Goal: Book appointment/travel/reservation

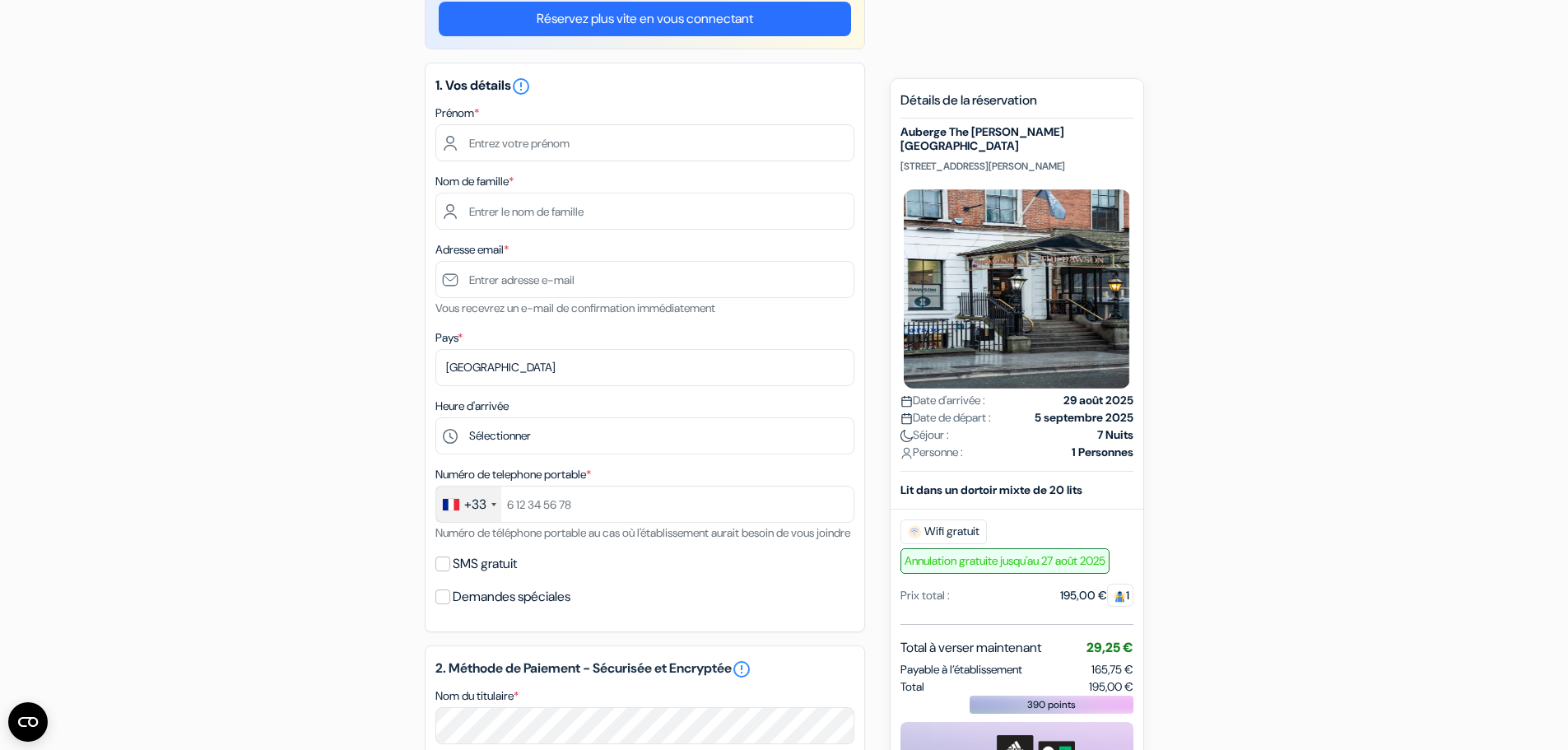
scroll to position [165, 0]
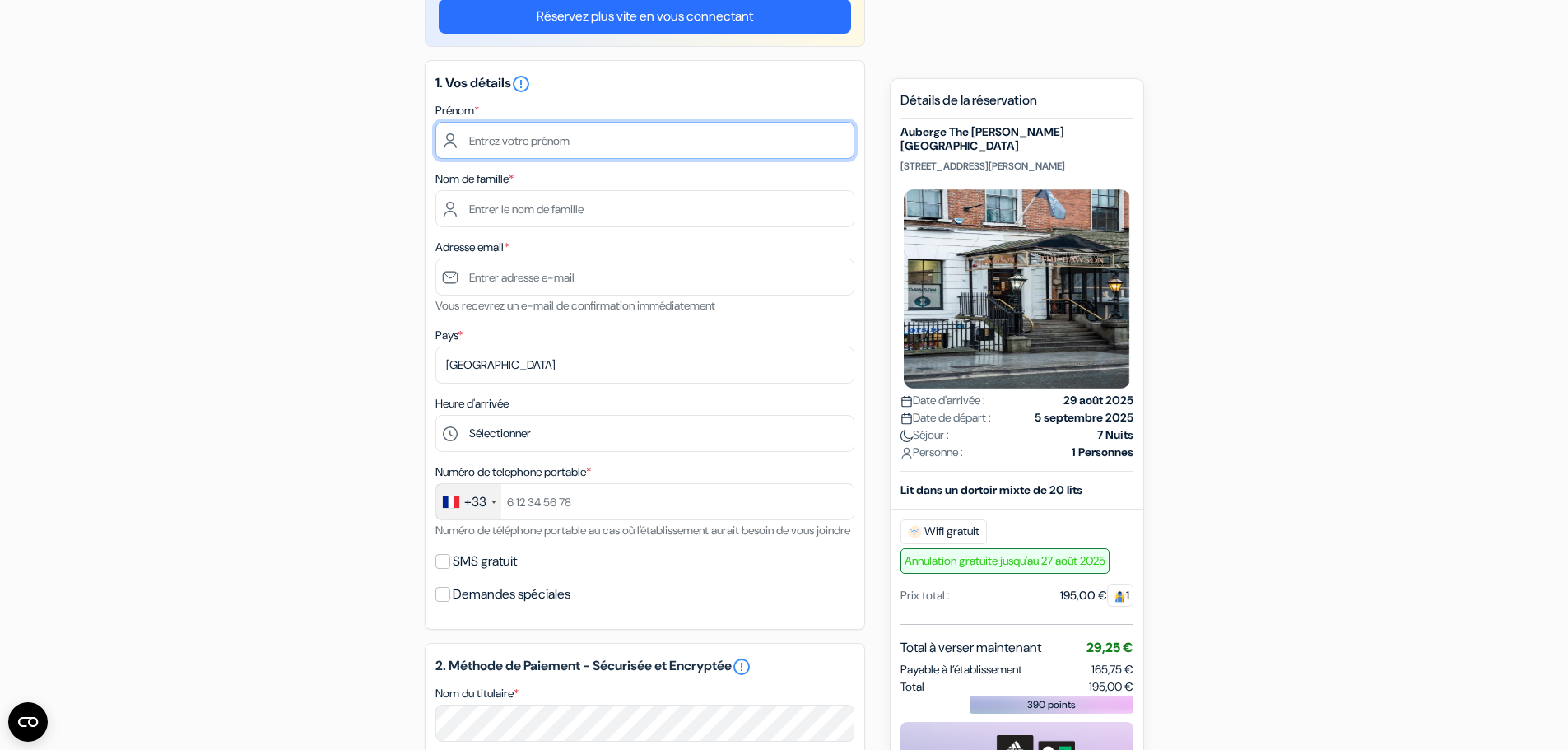
click at [540, 141] on input "text" at bounding box center [644, 140] width 419 height 37
type input "[PERSON_NAME]"
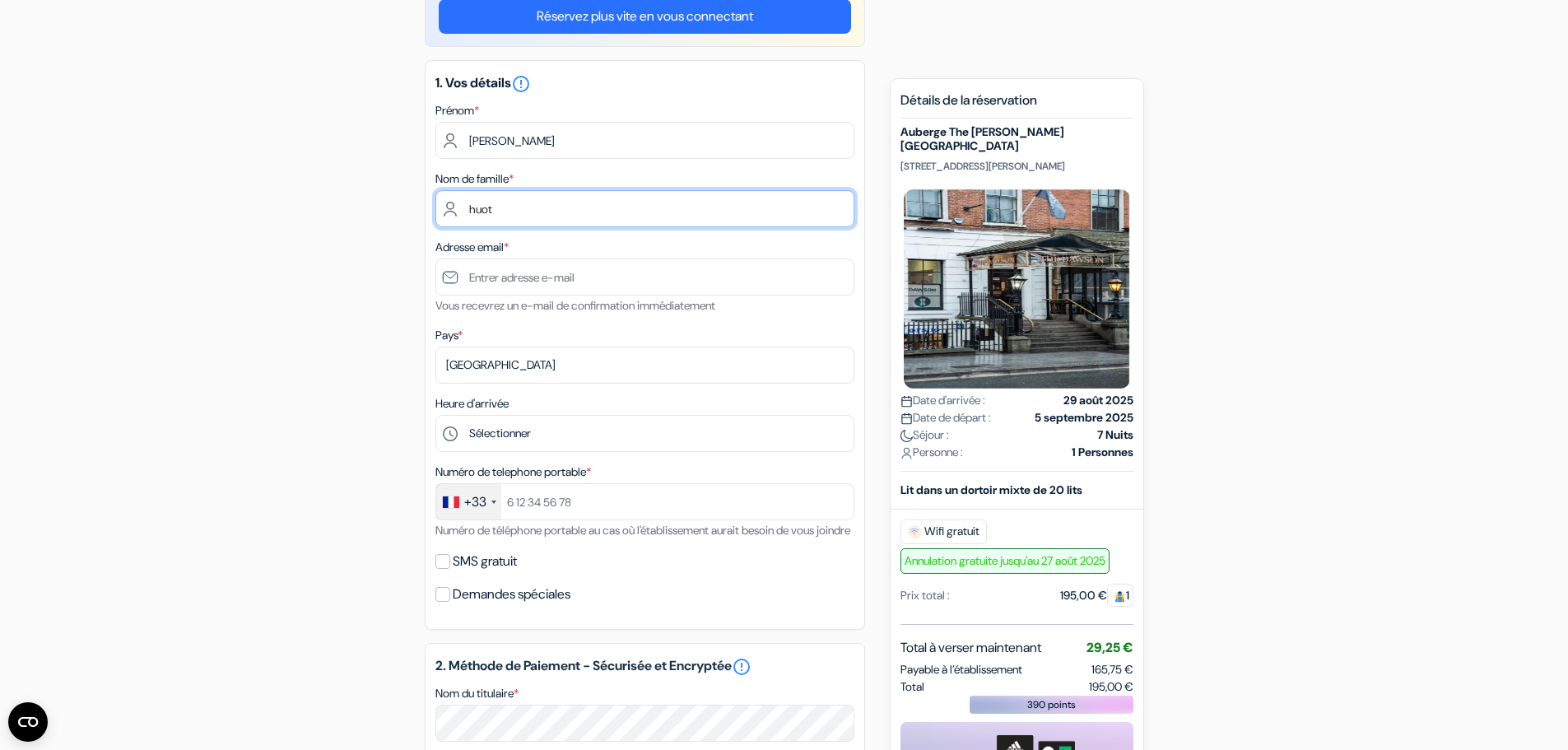
type input "huot"
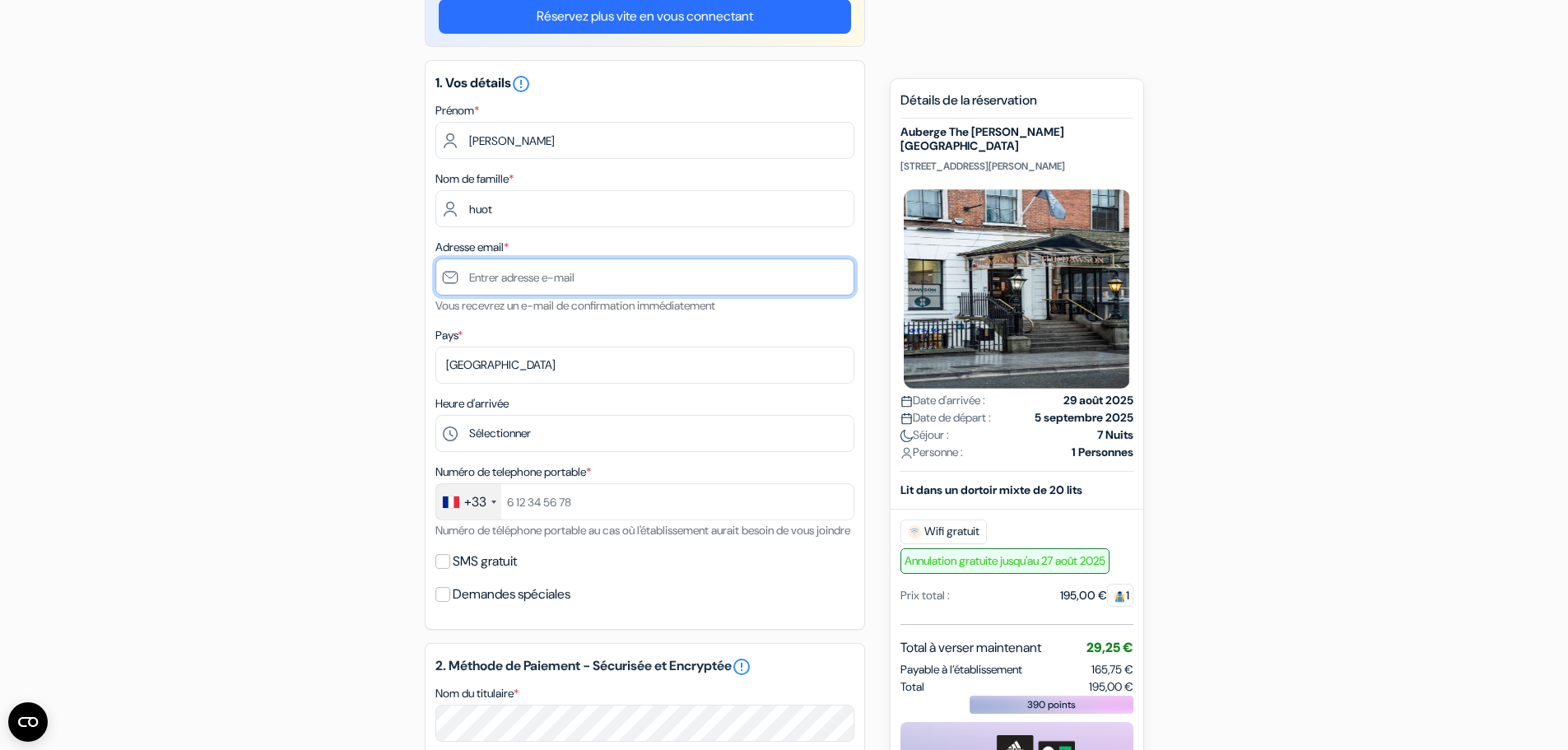
click at [627, 288] on input "text" at bounding box center [644, 277] width 419 height 37
type input "[PERSON_NAME][EMAIL_ADDRESS][DOMAIN_NAME]"
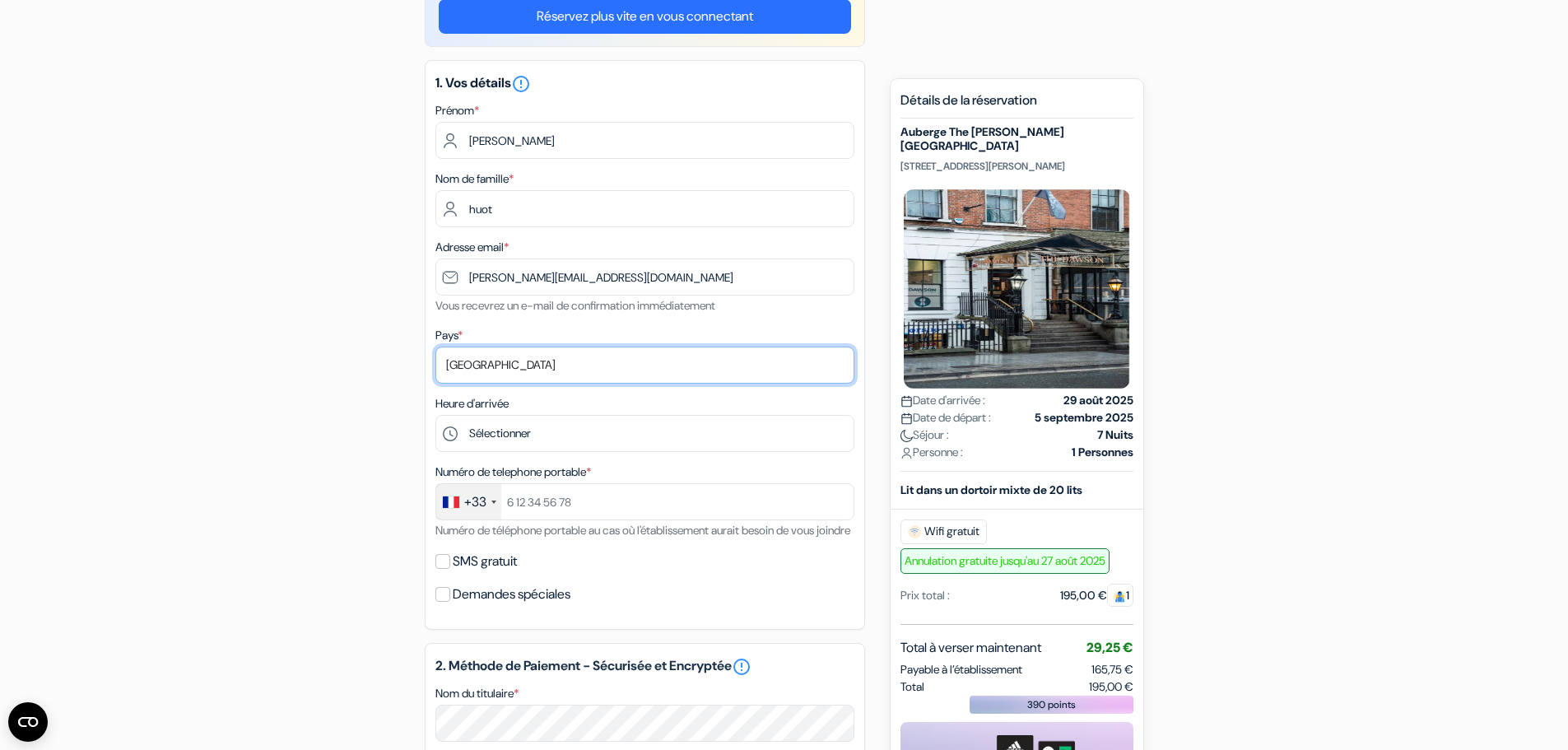
click at [647, 365] on select "Selectionner le pays Abkhazie [GEOGRAPHIC_DATA] [GEOGRAPHIC_DATA] Du [GEOGRAPHI…" at bounding box center [644, 365] width 419 height 37
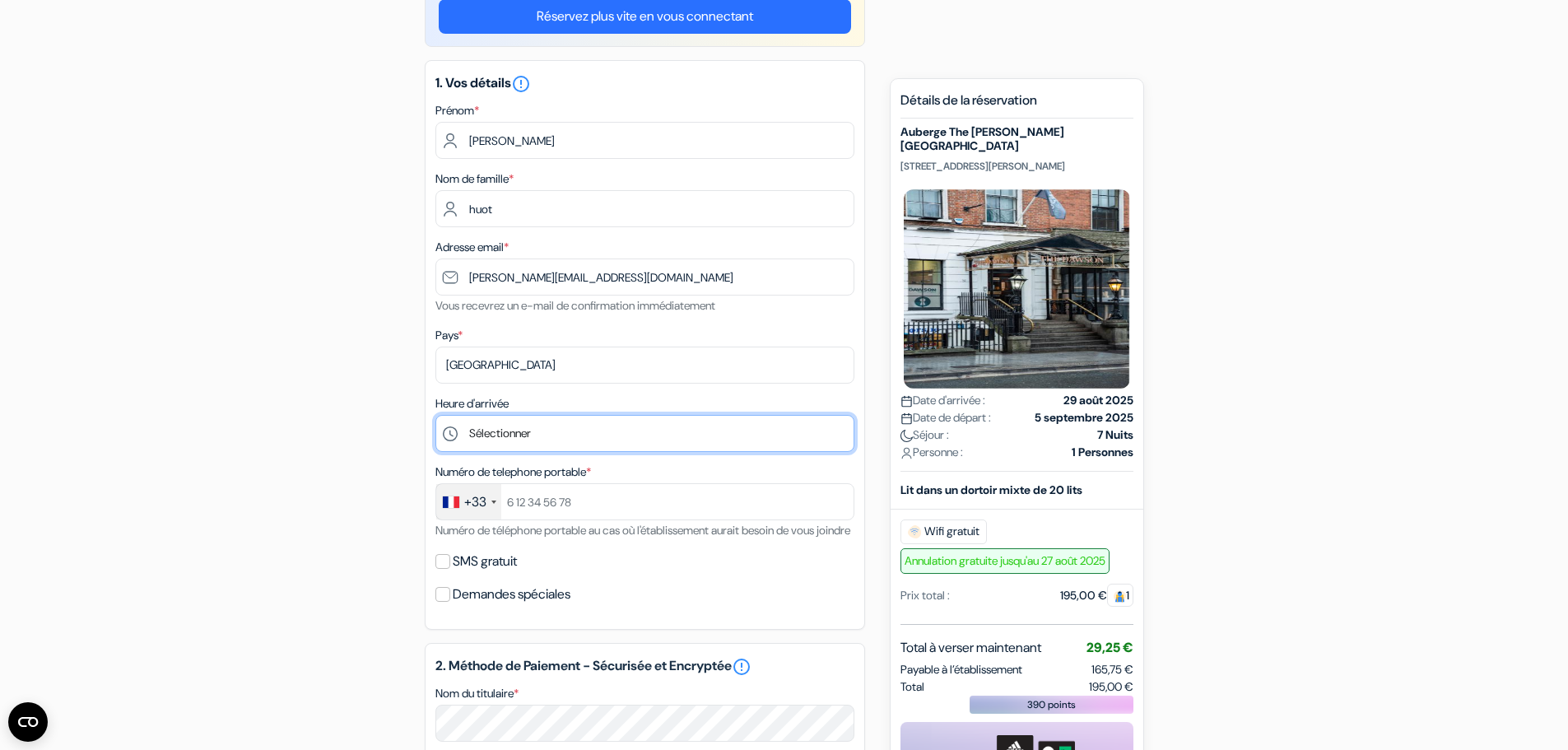
click at [555, 443] on select "Sélectionner 1:00 2:00 3:00 4:00 5:00 6:00 7:00 8:00 9:00 10:00 11:00 12:00 13:…" at bounding box center [644, 434] width 419 height 37
click at [235, 342] on form "Départ add_box Auberge The [PERSON_NAME][GEOGRAPHIC_DATA] [STREET_ADDRESS][PERS…" at bounding box center [784, 595] width 1568 height 1394
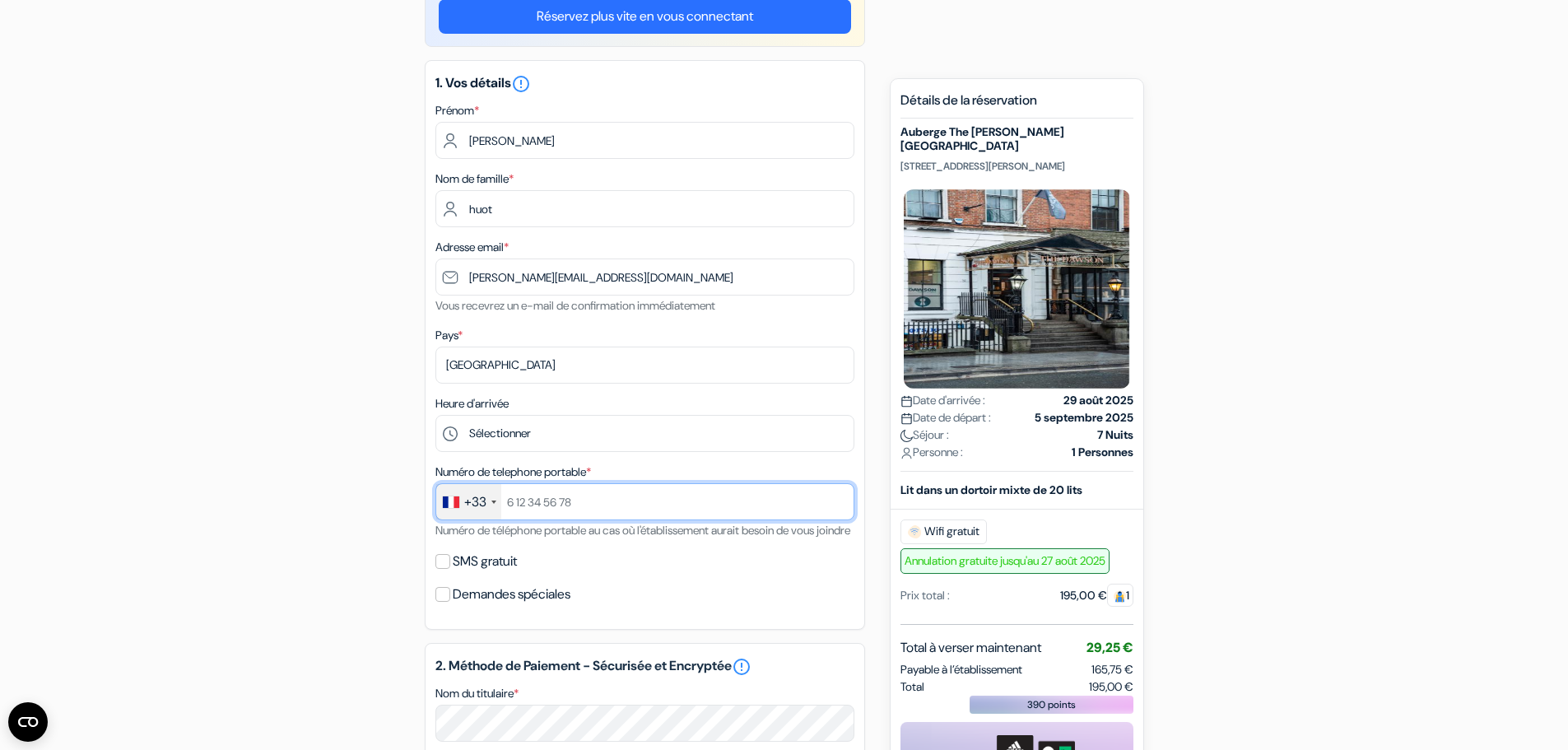
click at [654, 514] on input "text" at bounding box center [644, 501] width 419 height 37
type input "786429597"
click at [450, 573] on div "SMS gratuit" at bounding box center [644, 561] width 419 height 23
click at [440, 569] on input "SMS gratuit" at bounding box center [442, 561] width 15 height 15
checkbox input "true"
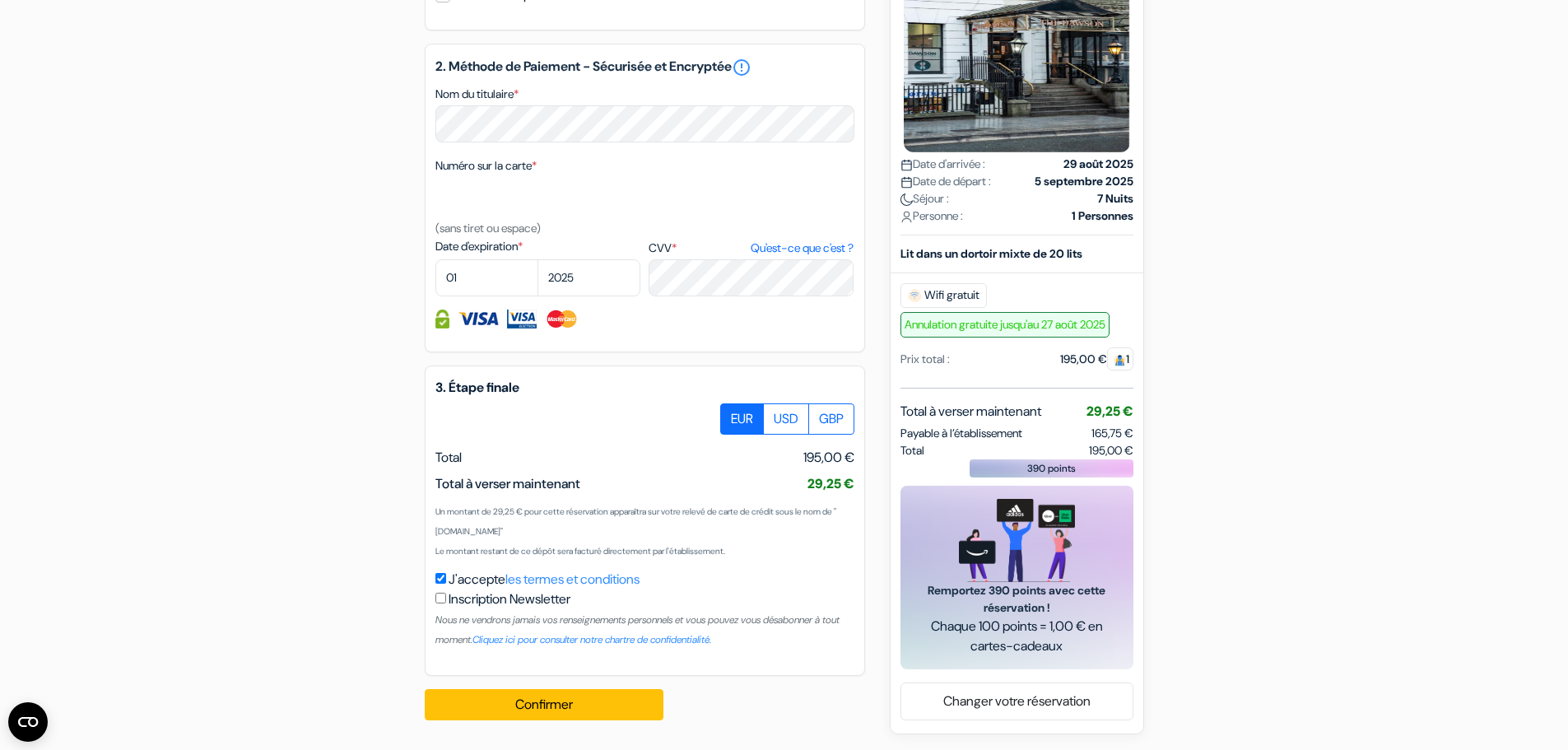
scroll to position [831, 0]
